Goal: Use online tool/utility: Utilize a website feature to perform a specific function

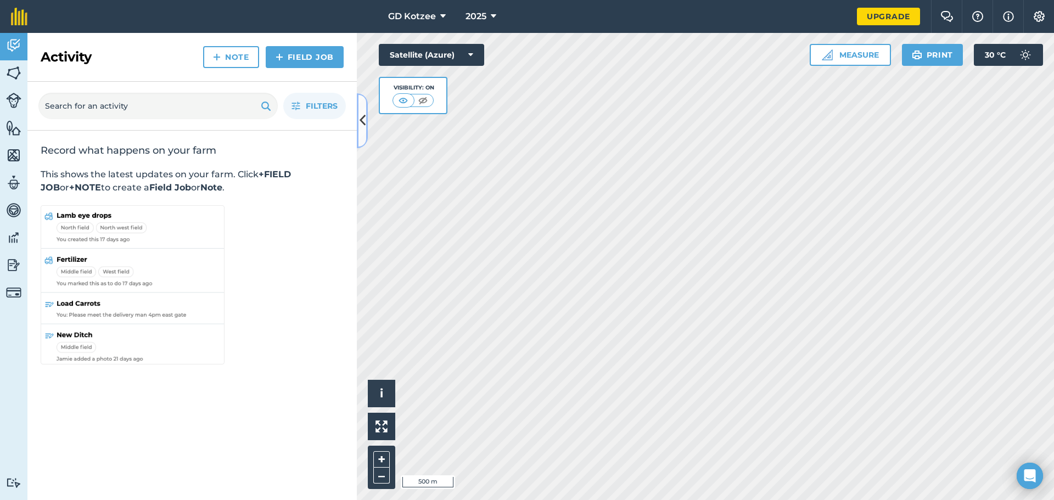
click at [364, 118] on icon at bounding box center [363, 120] width 6 height 19
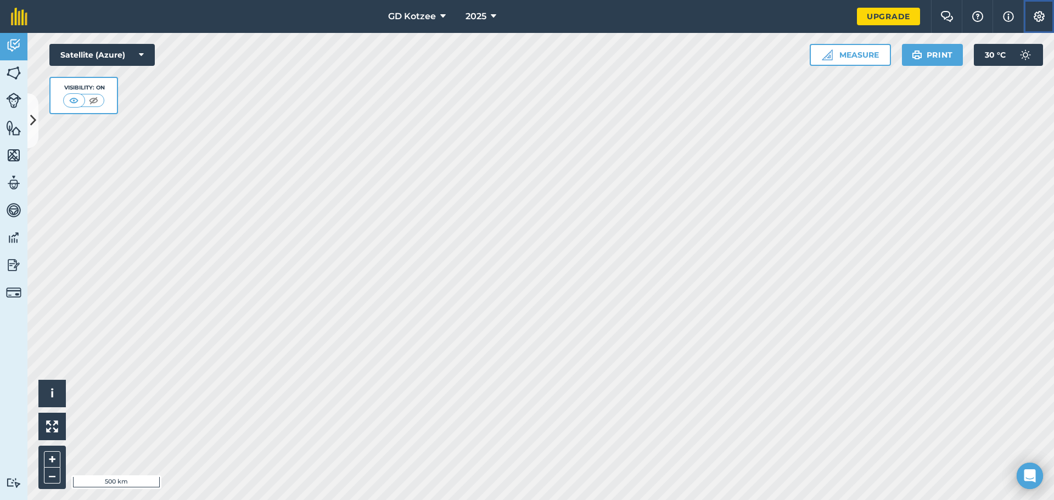
click at [1036, 17] on img at bounding box center [1039, 16] width 13 height 11
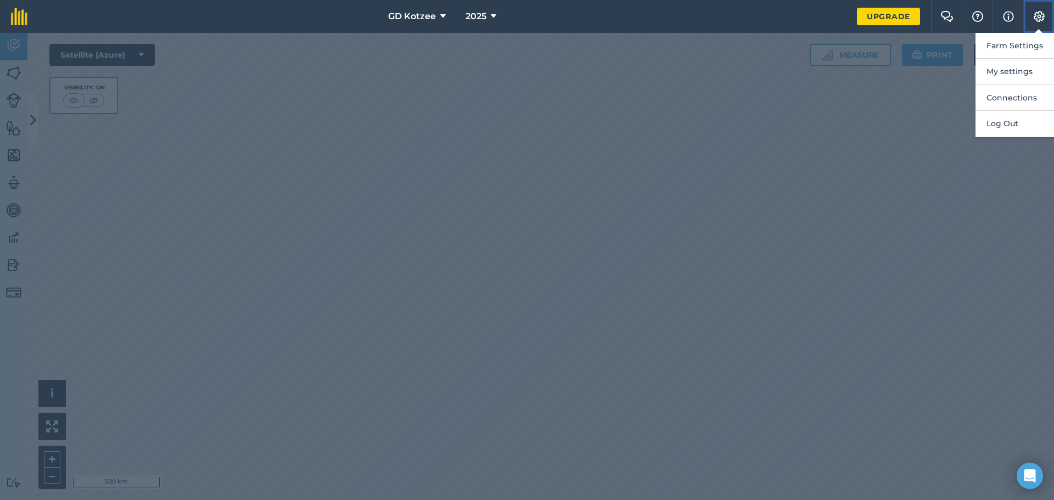
click at [1036, 17] on img at bounding box center [1039, 16] width 13 height 11
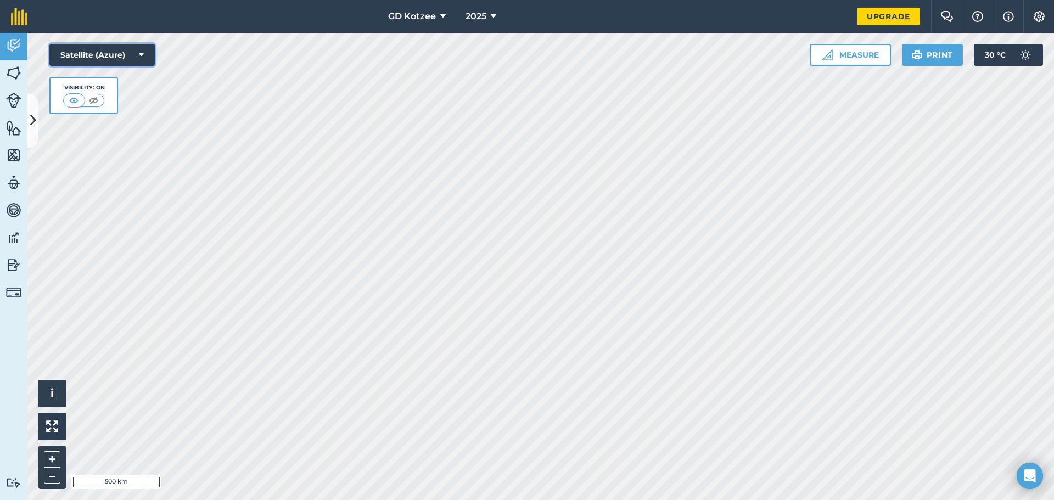
click at [141, 52] on icon at bounding box center [141, 54] width 5 height 11
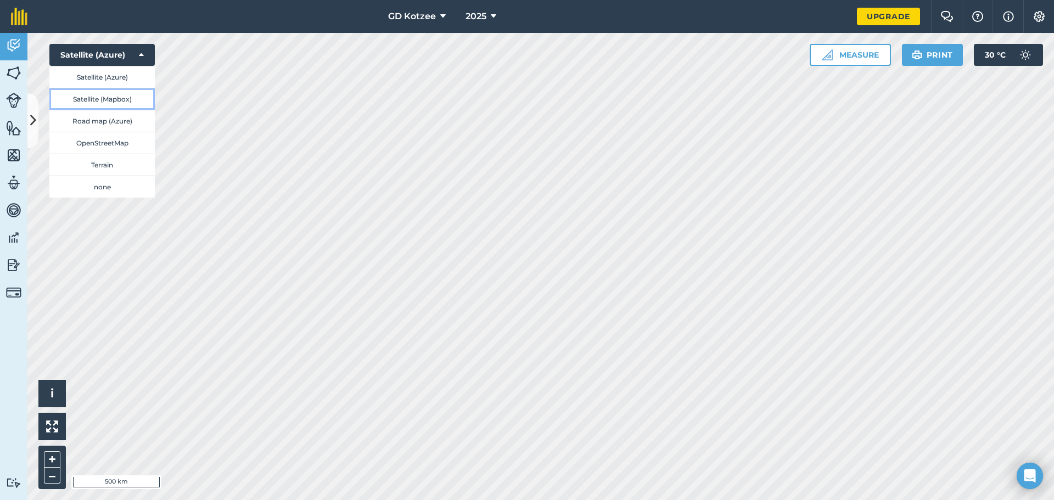
click at [128, 102] on button "Satellite (Mapbox)" at bounding box center [101, 99] width 105 height 22
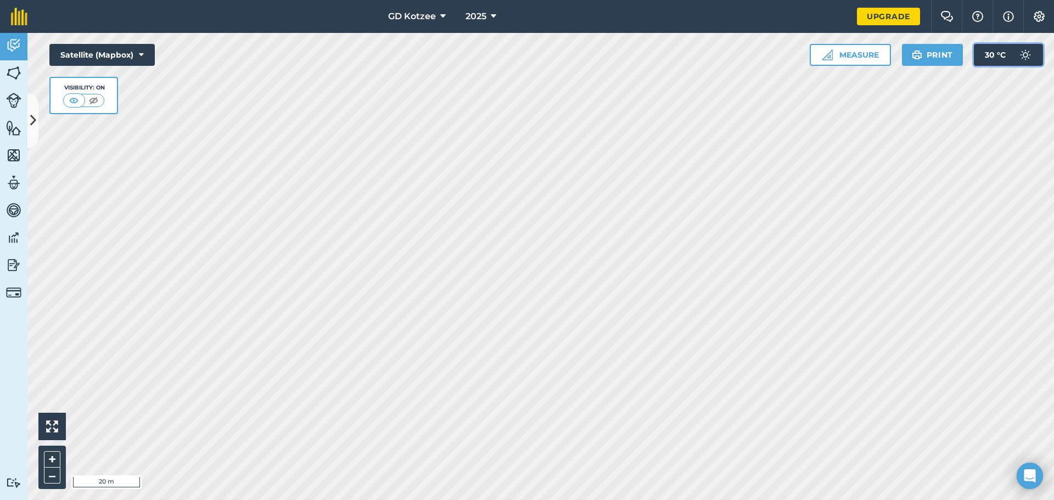
click at [1031, 56] on img at bounding box center [1026, 55] width 22 height 22
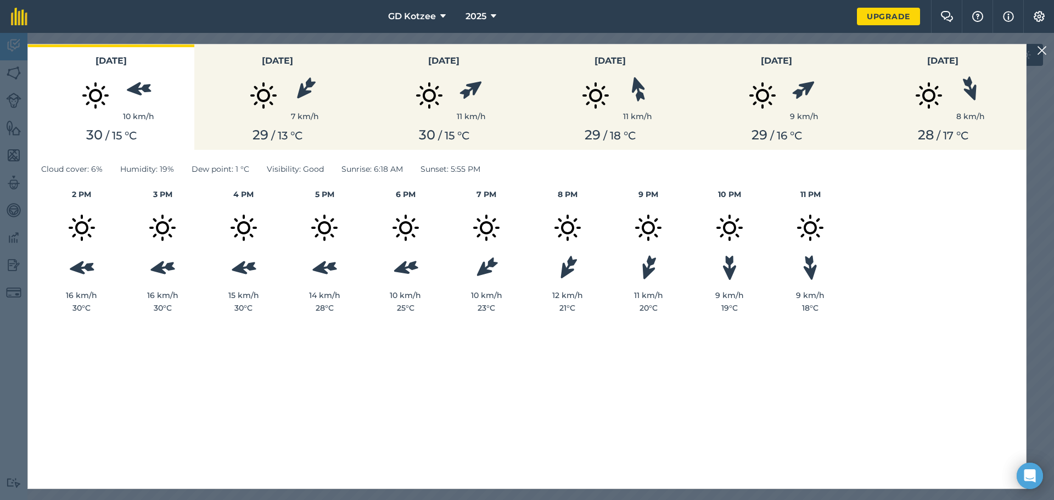
click at [1043, 52] on img at bounding box center [1042, 50] width 10 height 13
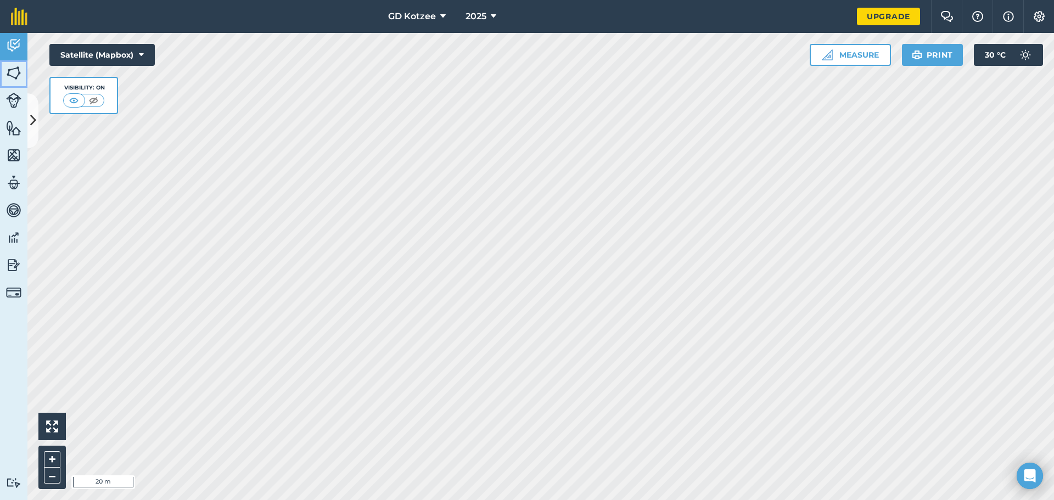
click at [13, 74] on img at bounding box center [13, 73] width 15 height 16
click at [13, 78] on img at bounding box center [13, 73] width 15 height 16
click at [31, 127] on icon at bounding box center [33, 120] width 6 height 19
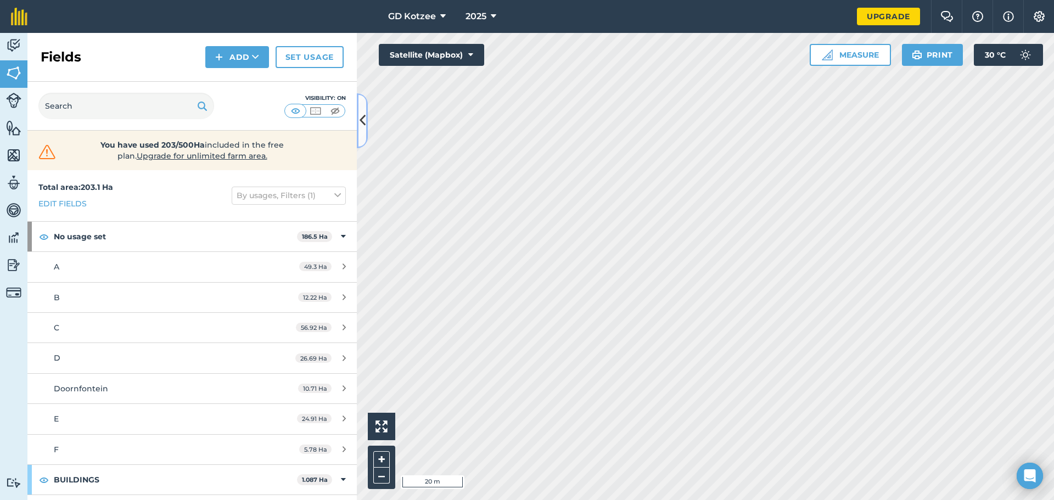
click at [360, 122] on icon at bounding box center [363, 120] width 6 height 19
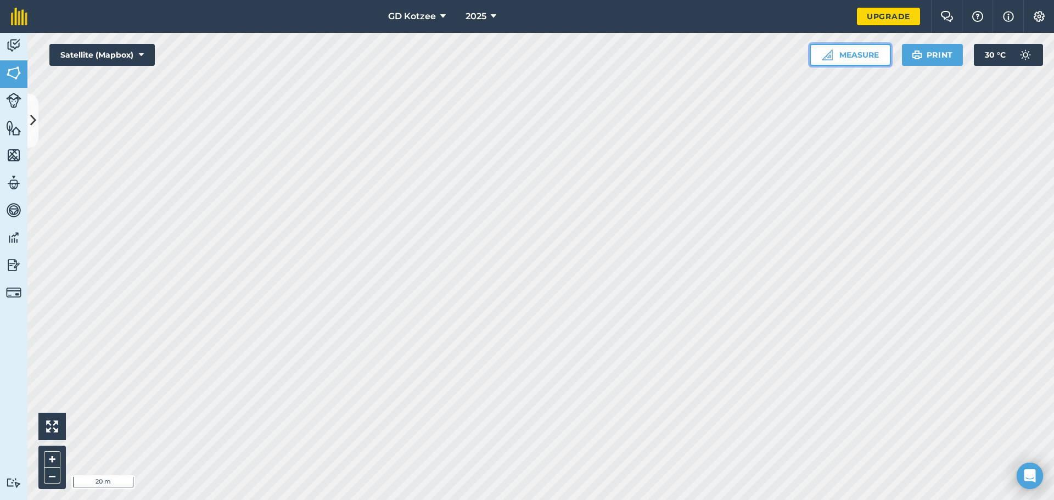
click at [861, 55] on button "Measure" at bounding box center [850, 55] width 81 height 22
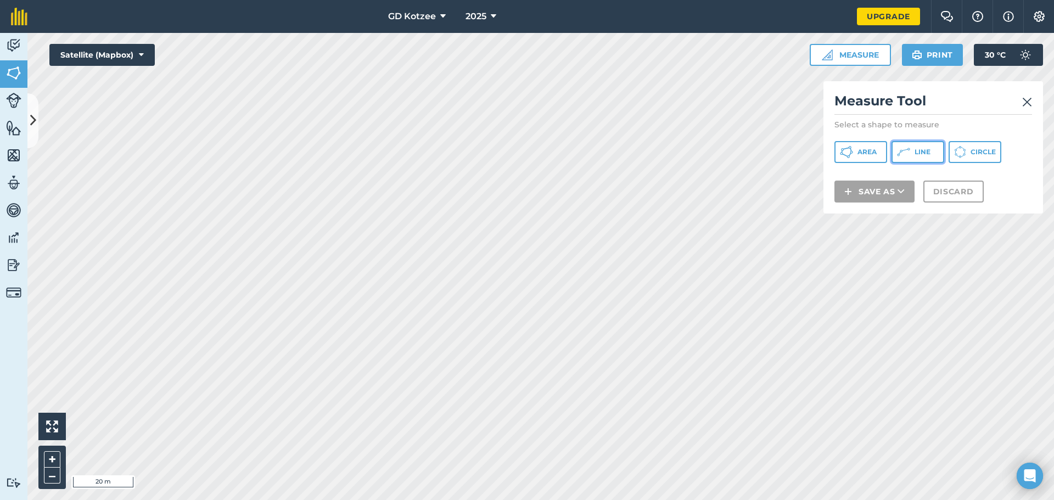
click at [914, 153] on button "Line" at bounding box center [918, 152] width 53 height 22
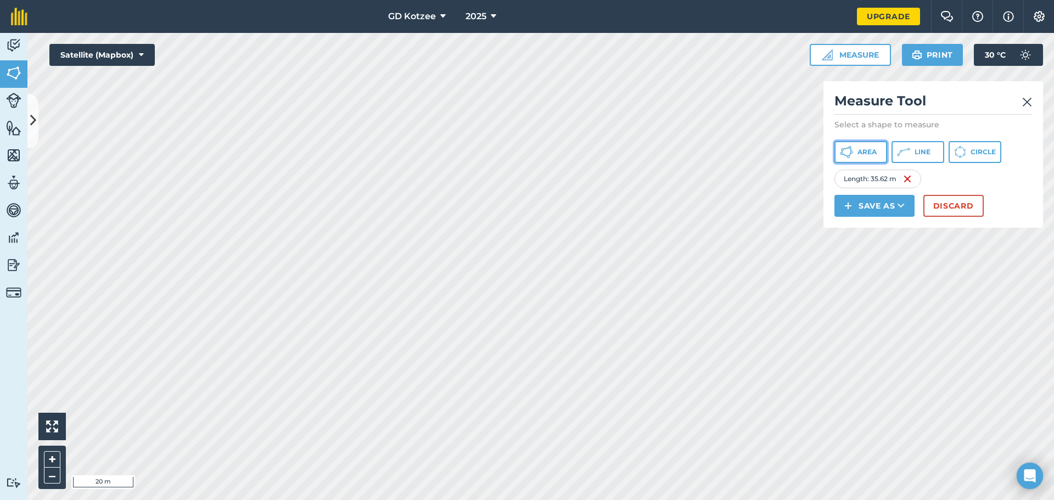
click at [865, 151] on span "Area" at bounding box center [867, 152] width 19 height 9
click at [942, 208] on button "Discard" at bounding box center [954, 206] width 60 height 22
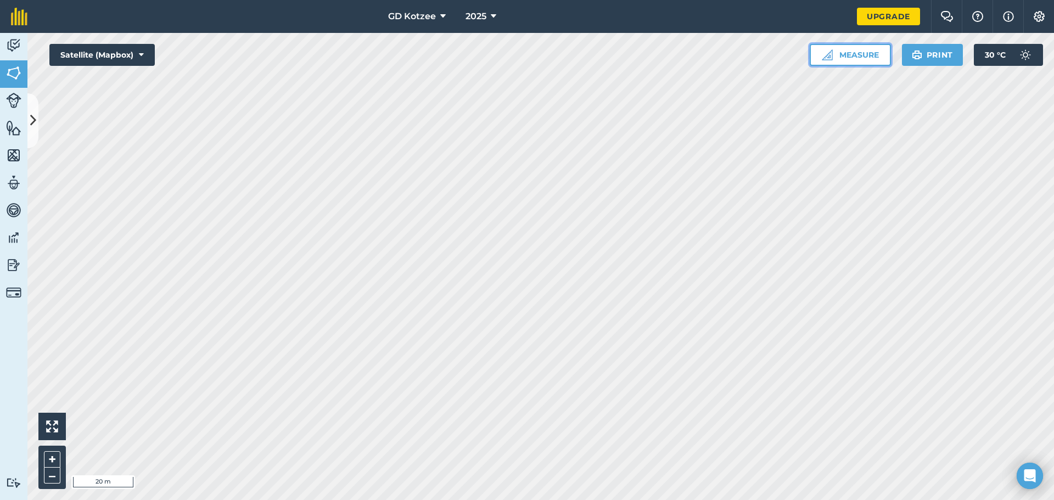
click at [855, 52] on button "Measure" at bounding box center [850, 55] width 81 height 22
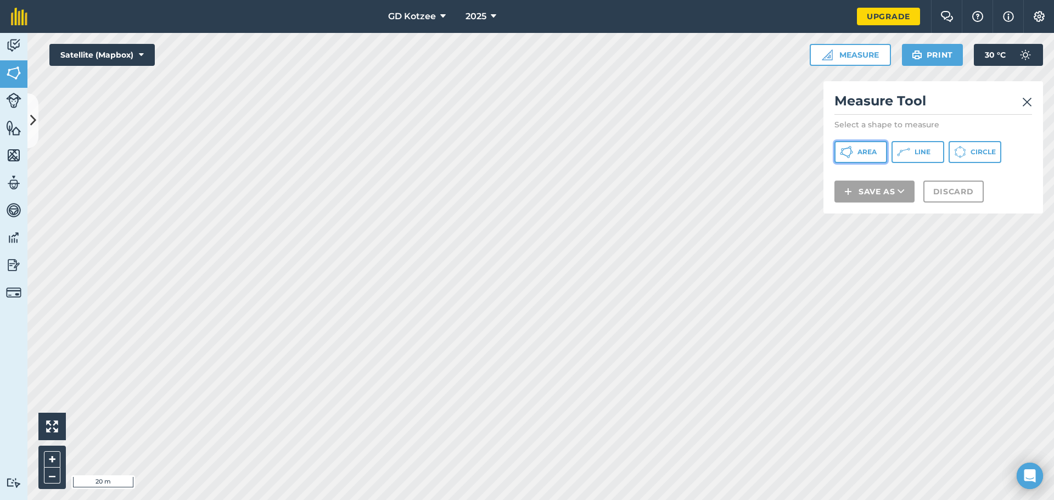
click at [873, 151] on span "Area" at bounding box center [867, 152] width 19 height 9
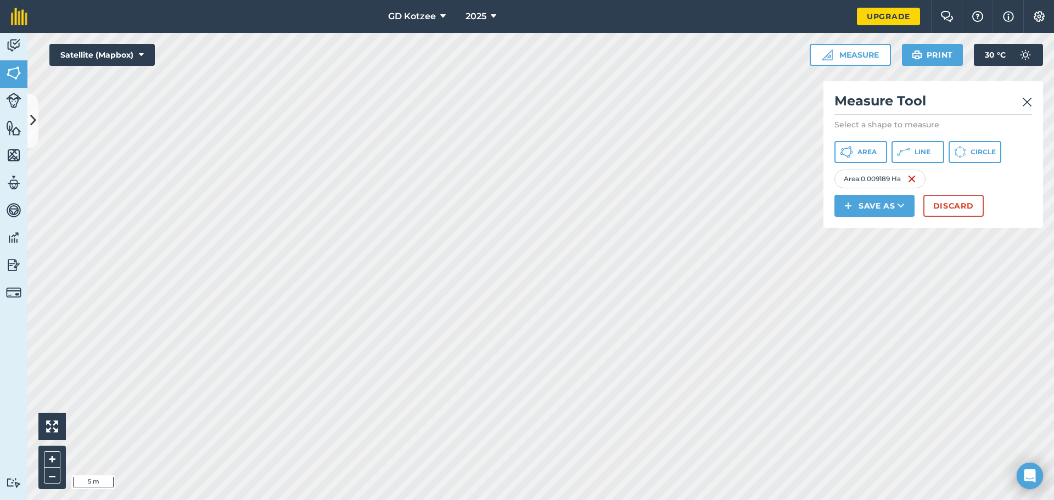
drag, startPoint x: 606, startPoint y: 267, endPoint x: 977, endPoint y: 177, distance: 381.3
click at [977, 177] on div "Area : 0.009189 Ha" at bounding box center [934, 179] width 198 height 19
drag, startPoint x: 863, startPoint y: 178, endPoint x: 902, endPoint y: 182, distance: 38.6
click at [902, 182] on div "Area : 0.009158 Ha" at bounding box center [880, 179] width 91 height 19
copy div "0.009158 Ha"
